Goal: Task Accomplishment & Management: Manage account settings

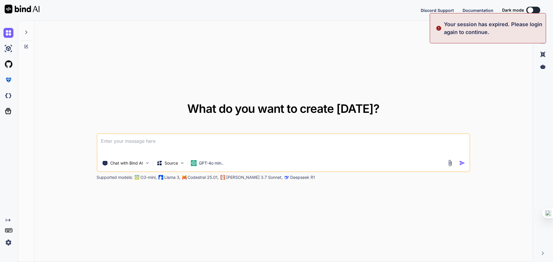
click at [6, 242] on img at bounding box center [8, 243] width 10 height 10
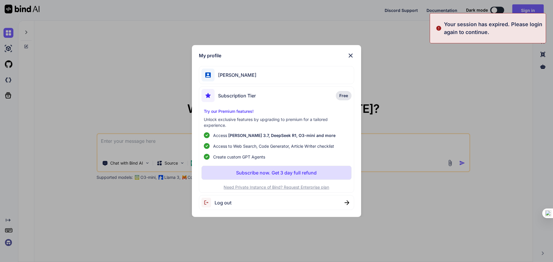
type textarea "x"
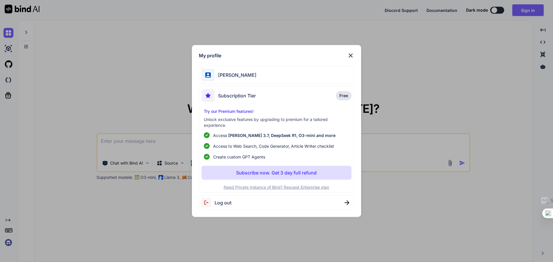
click at [220, 199] on span "Log out" at bounding box center [223, 202] width 17 height 7
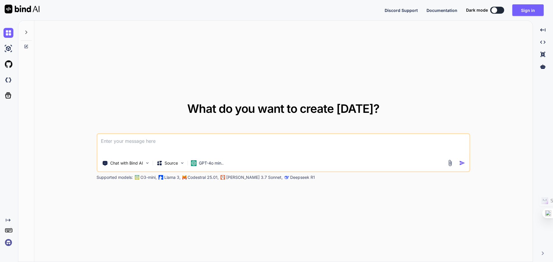
click at [13, 244] on img at bounding box center [8, 243] width 10 height 10
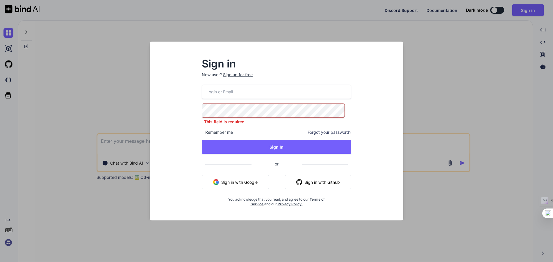
click at [268, 95] on input "email" at bounding box center [277, 92] width 150 height 14
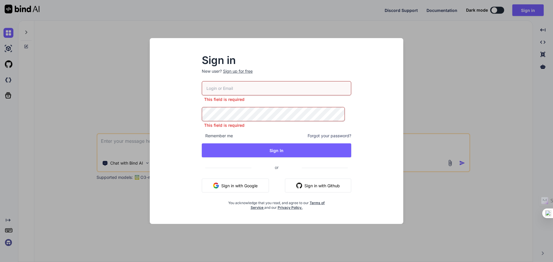
type input "[EMAIL_ADDRESS][DOMAIN_NAME]"
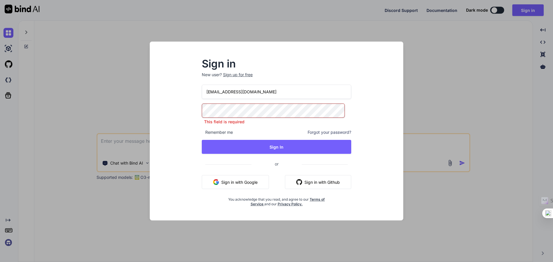
click at [263, 149] on button "Sign In" at bounding box center [277, 147] width 150 height 14
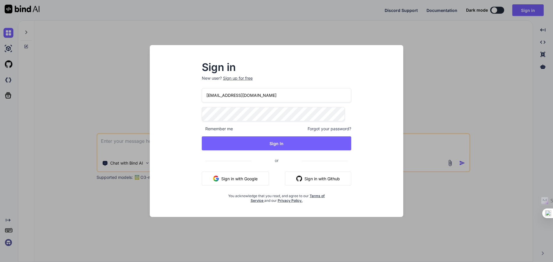
click at [274, 97] on input "[EMAIL_ADDRESS][DOMAIN_NAME]" at bounding box center [277, 95] width 150 height 14
click at [212, 140] on button "Sign In" at bounding box center [277, 143] width 150 height 14
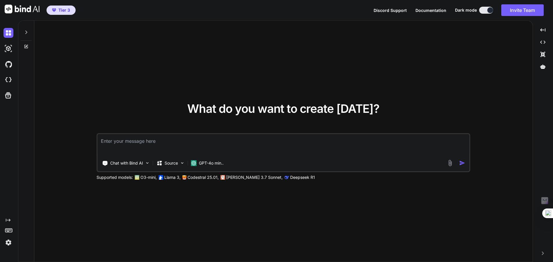
click at [9, 241] on img at bounding box center [8, 243] width 10 height 10
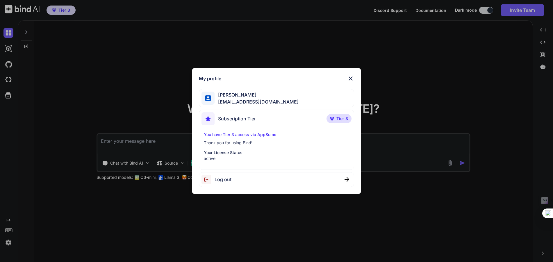
click at [257, 135] on p "You have Tier 3 access via AppSumo" at bounding box center [276, 135] width 145 height 6
click at [341, 119] on span "Tier 3" at bounding box center [343, 119] width 12 height 6
click at [334, 117] on img at bounding box center [332, 118] width 4 height 3
